Goal: Navigation & Orientation: Find specific page/section

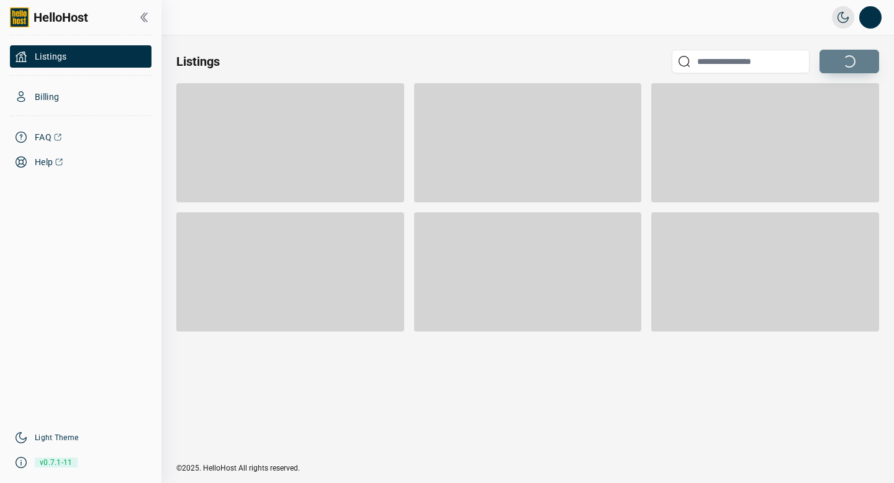
click at [150, 18] on icon at bounding box center [144, 17] width 15 height 15
